Goal: Task Accomplishment & Management: Manage account settings

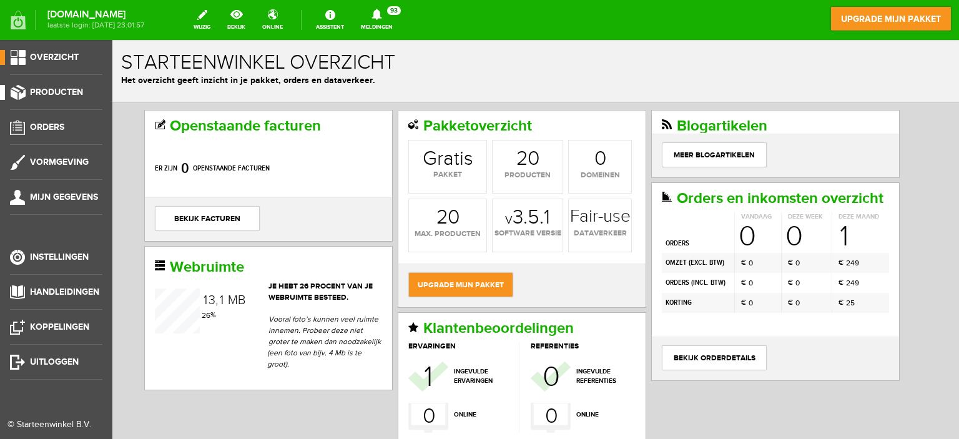
click at [34, 89] on span "Producten" at bounding box center [56, 92] width 53 height 11
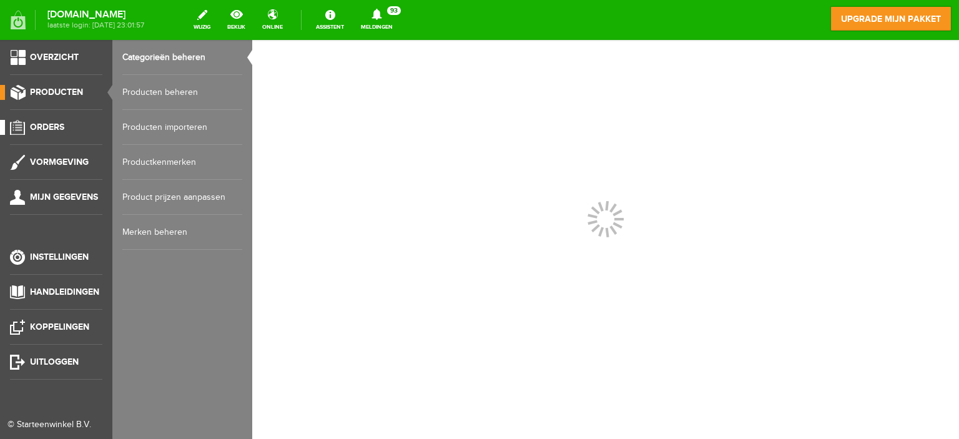
click at [65, 127] on link "Orders" at bounding box center [51, 127] width 102 height 15
click at [154, 159] on link "Kortingenbeheer" at bounding box center [182, 162] width 120 height 35
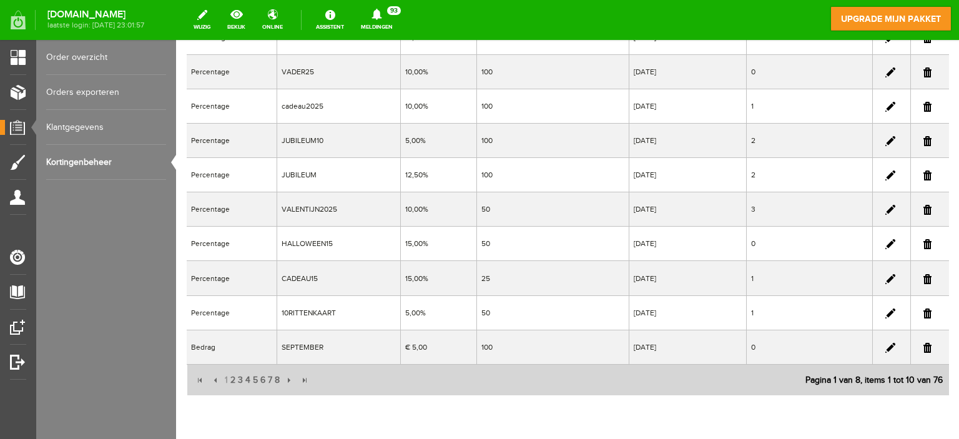
scroll to position [187, 0]
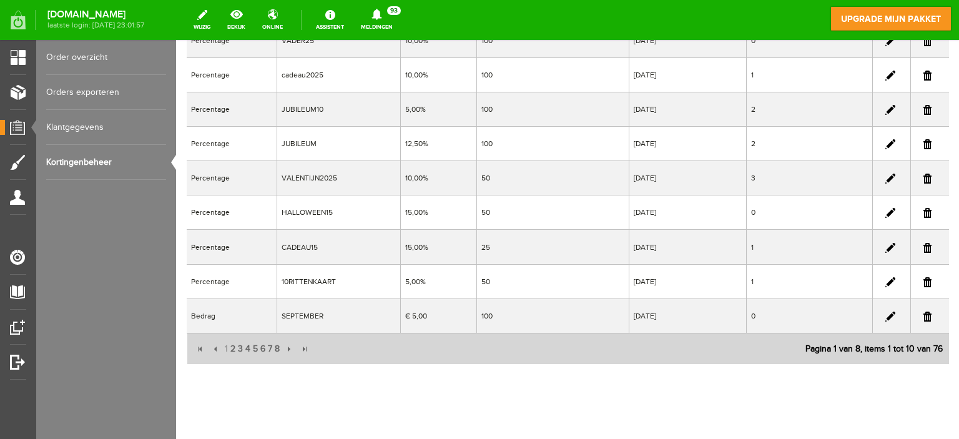
click at [886, 244] on link at bounding box center [891, 248] width 10 height 10
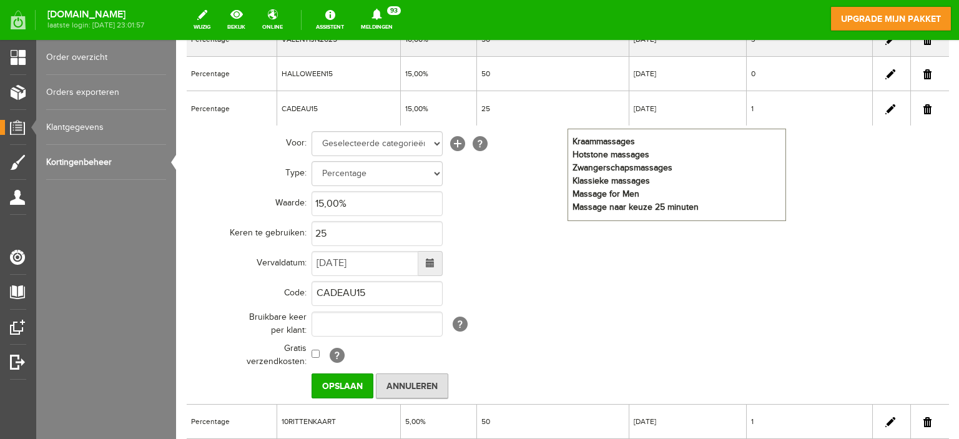
scroll to position [312, 0]
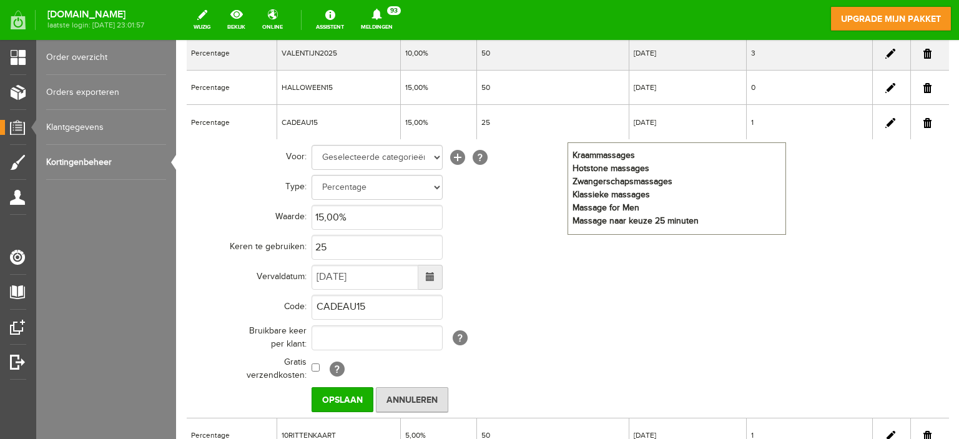
click at [429, 275] on span at bounding box center [430, 276] width 9 height 9
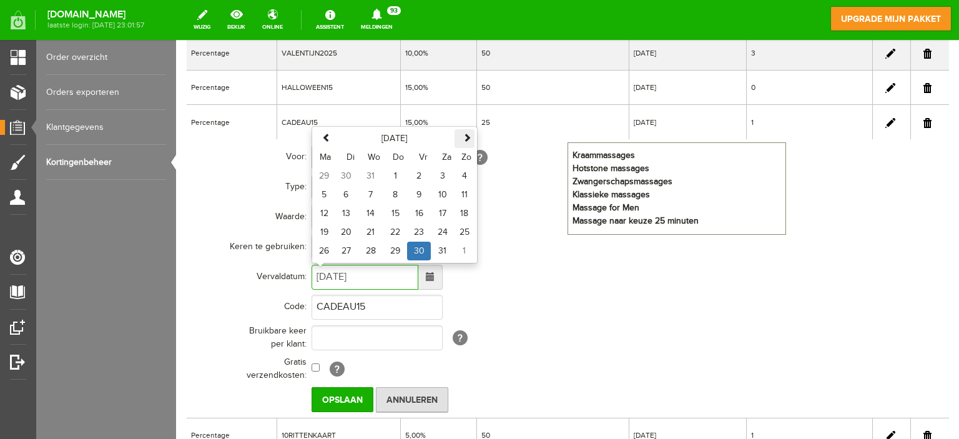
click at [465, 136] on span at bounding box center [467, 137] width 9 height 9
click at [467, 119] on span at bounding box center [467, 118] width 9 height 9
click at [327, 133] on span at bounding box center [326, 137] width 9 height 9
click at [467, 118] on span at bounding box center [467, 118] width 9 height 9
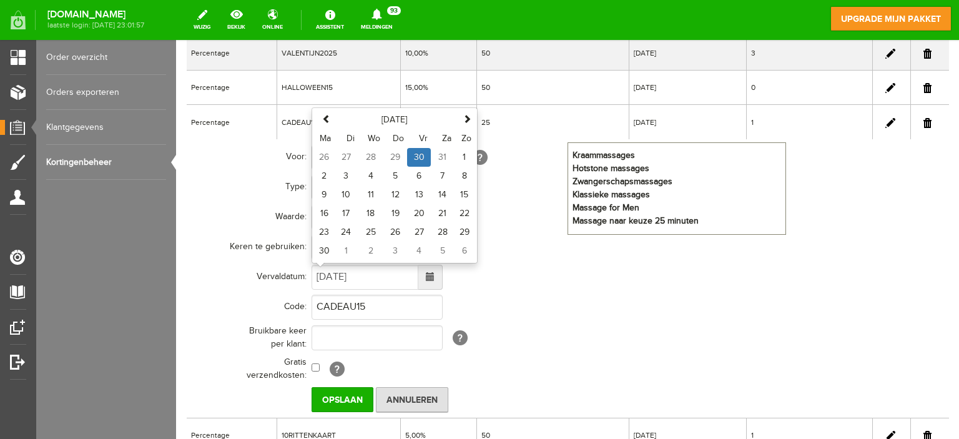
click at [467, 118] on td "15,00%" at bounding box center [439, 122] width 76 height 34
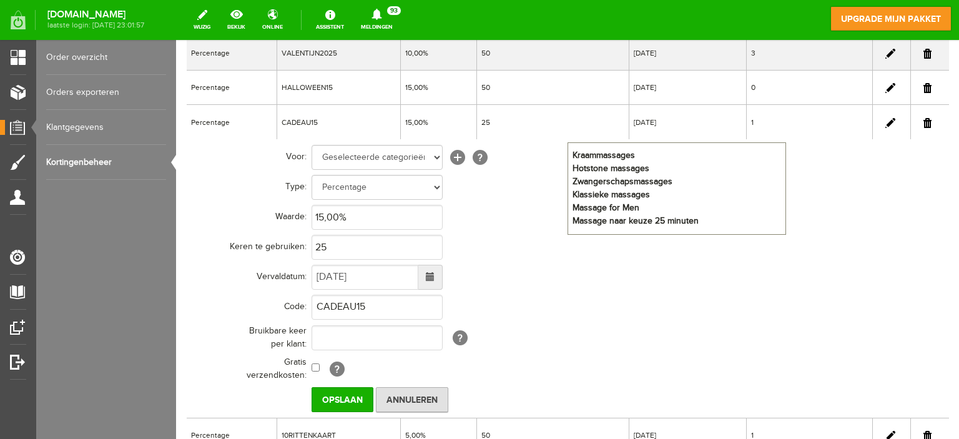
click at [432, 279] on span at bounding box center [430, 276] width 9 height 9
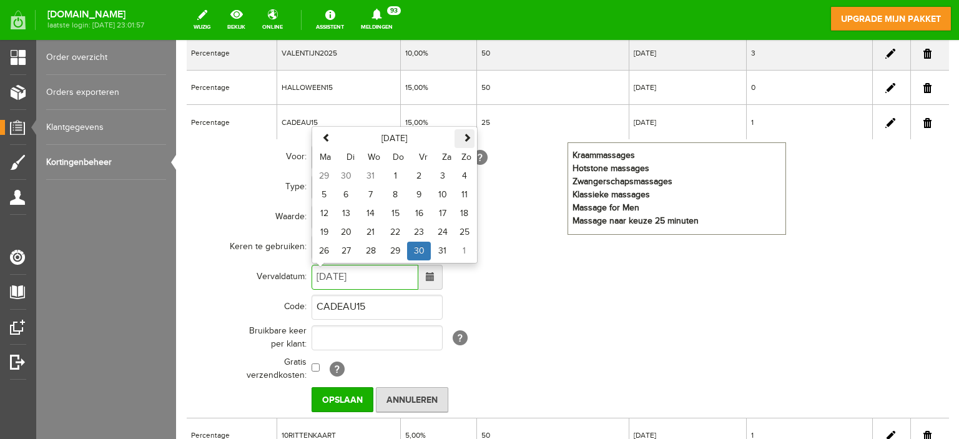
click at [465, 137] on span at bounding box center [467, 137] width 9 height 9
click at [463, 117] on span at bounding box center [467, 118] width 9 height 9
click at [468, 134] on span at bounding box center [467, 137] width 9 height 9
click at [468, 148] on th "Zo" at bounding box center [465, 157] width 20 height 19
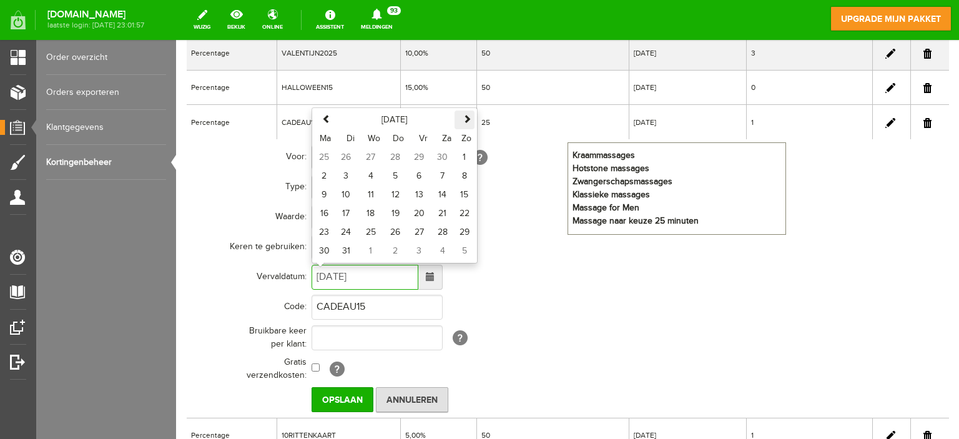
click at [468, 134] on th "Zo" at bounding box center [465, 138] width 20 height 19
click at [468, 121] on span at bounding box center [467, 118] width 9 height 9
click at [352, 279] on input "[DATE]" at bounding box center [365, 277] width 107 height 25
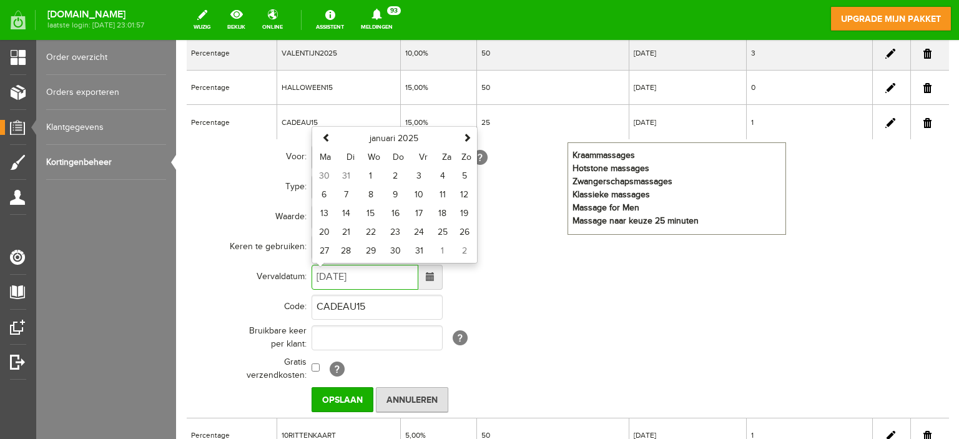
type input "[DATE]"
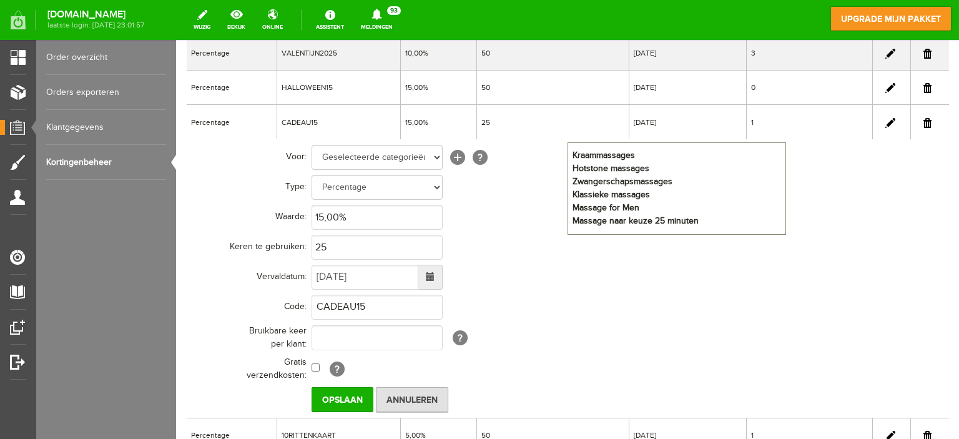
click at [512, 297] on td "CADEAU15" at bounding box center [549, 307] width 475 height 30
click at [325, 402] on input "Opslaan" at bounding box center [343, 399] width 62 height 25
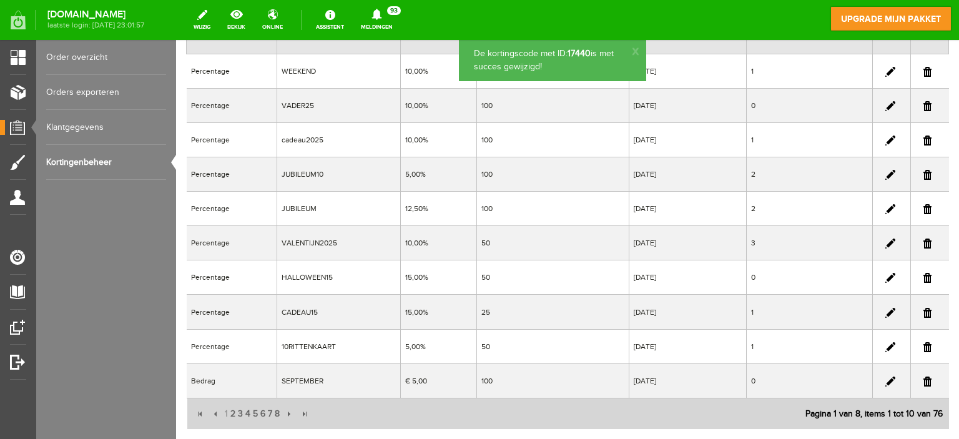
scroll to position [0, 0]
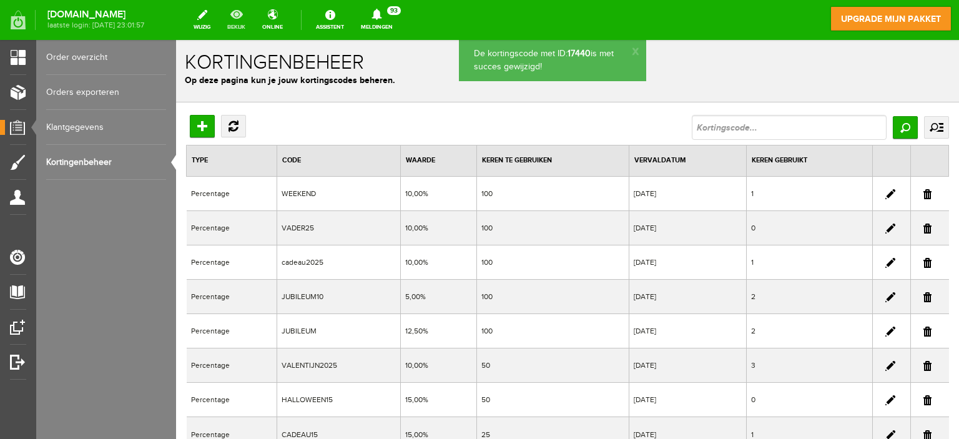
click at [253, 29] on link "bekijk" at bounding box center [236, 19] width 33 height 27
